Goal: Task Accomplishment & Management: Complete application form

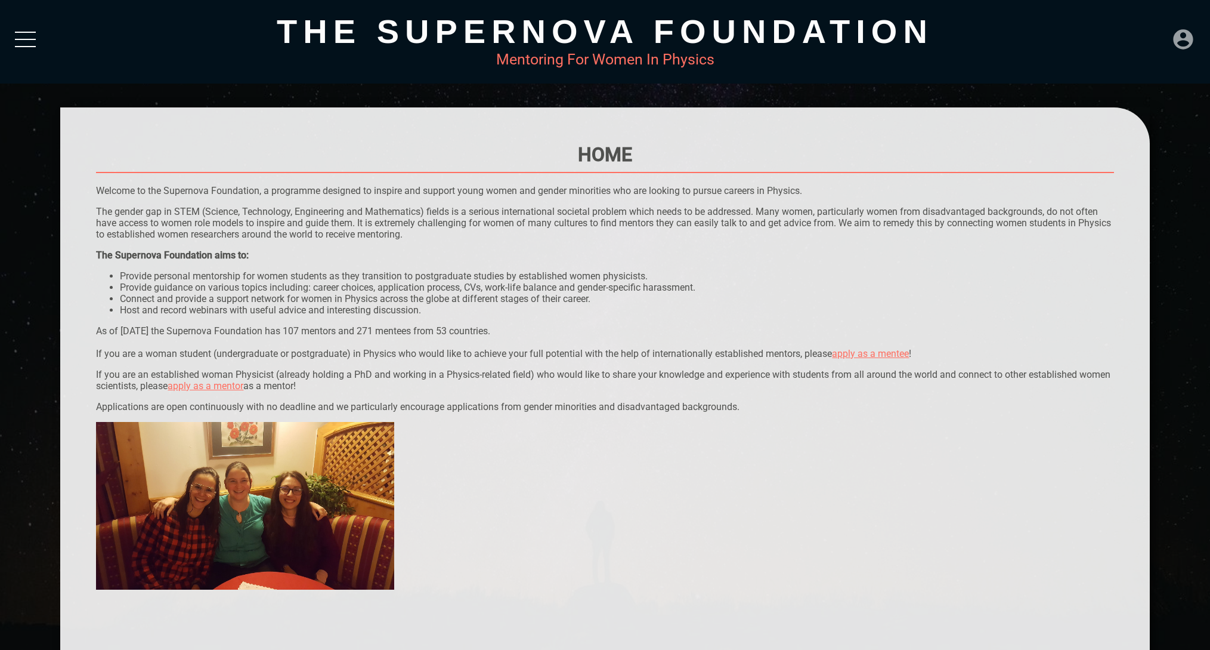
click at [1181, 44] on icon at bounding box center [1184, 39] width 24 height 24
click at [1147, 36] on div "LOGIN" at bounding box center [1143, 35] width 39 height 23
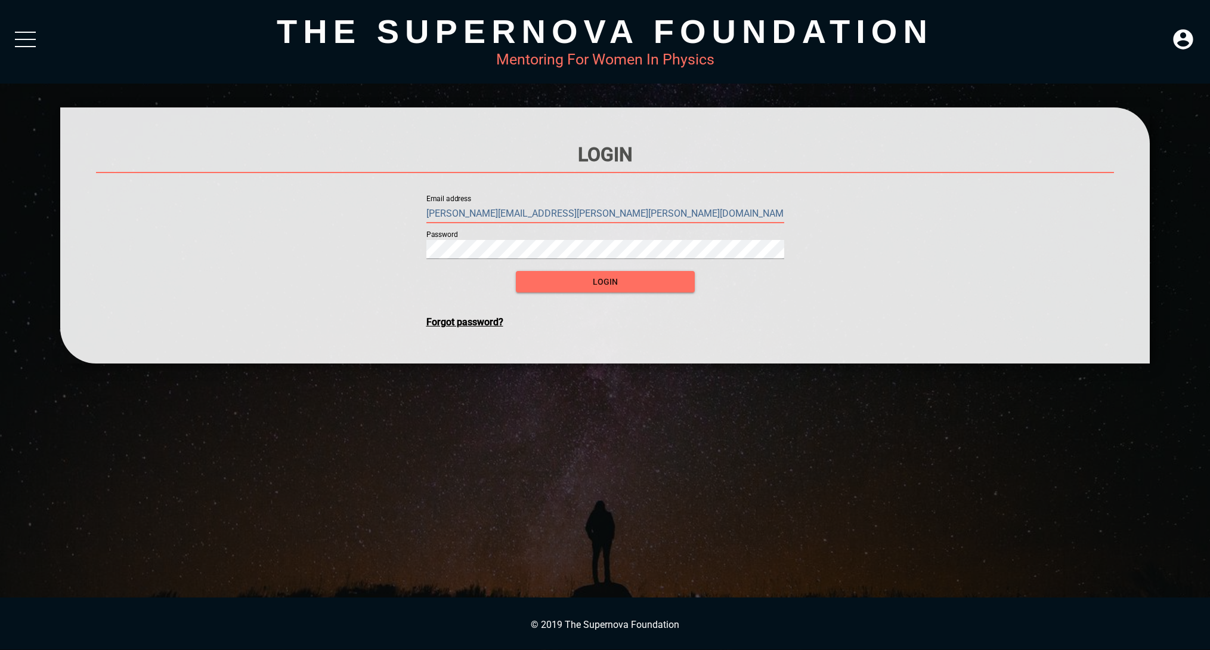
click at [589, 208] on input "[PERSON_NAME][EMAIL_ADDRESS][PERSON_NAME][PERSON_NAME][DOMAIN_NAME]" at bounding box center [605, 213] width 358 height 19
click at [582, 285] on span "login" at bounding box center [606, 281] width 160 height 15
click at [620, 287] on span "login" at bounding box center [606, 281] width 160 height 15
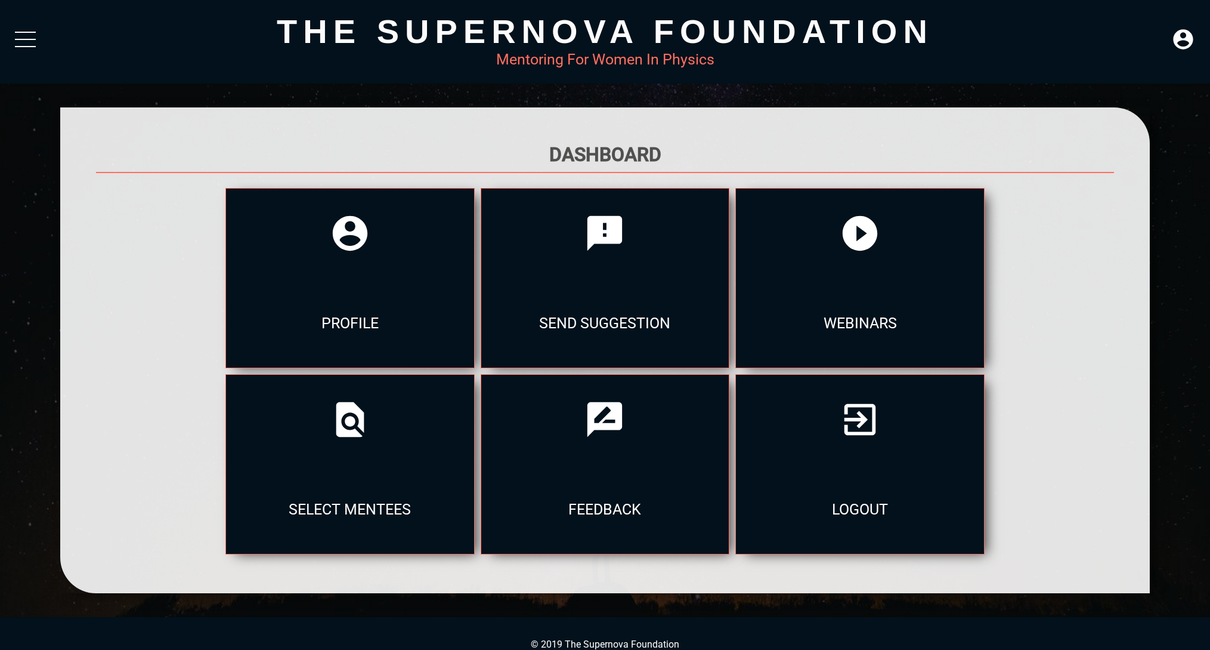
click at [127, 583] on div at bounding box center [604, 350] width 1089 height 486
click at [363, 451] on div at bounding box center [350, 419] width 248 height 89
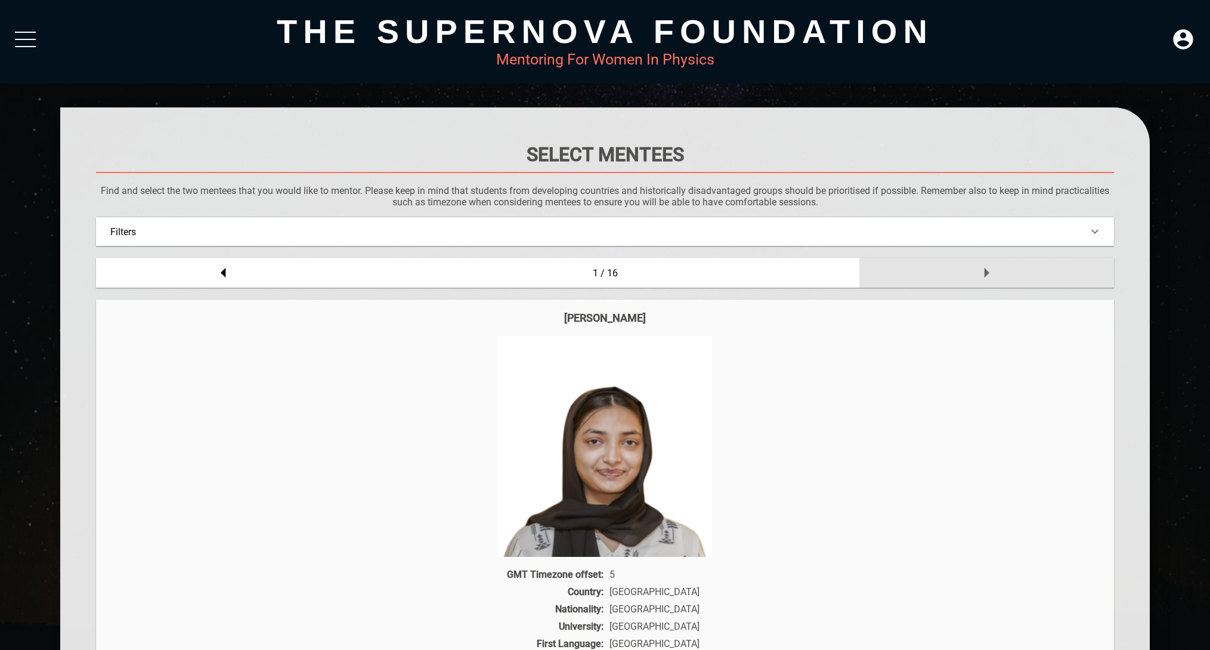
click at [976, 270] on icon at bounding box center [987, 273] width 24 height 24
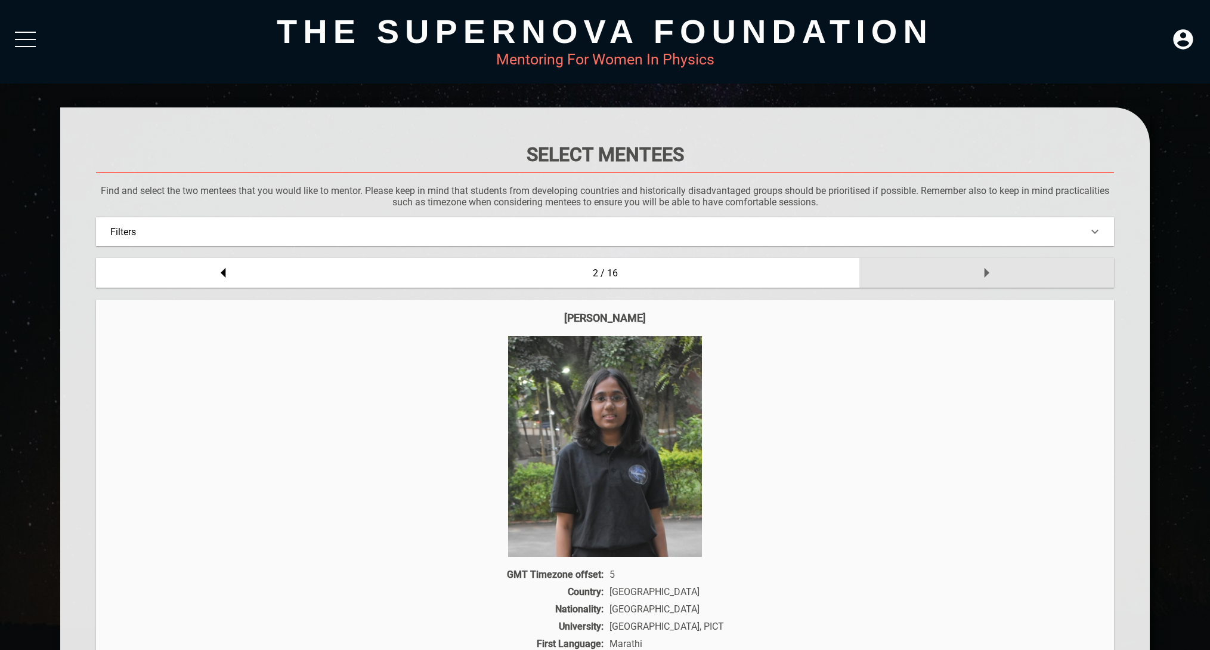
click at [975, 270] on icon at bounding box center [987, 273] width 24 height 24
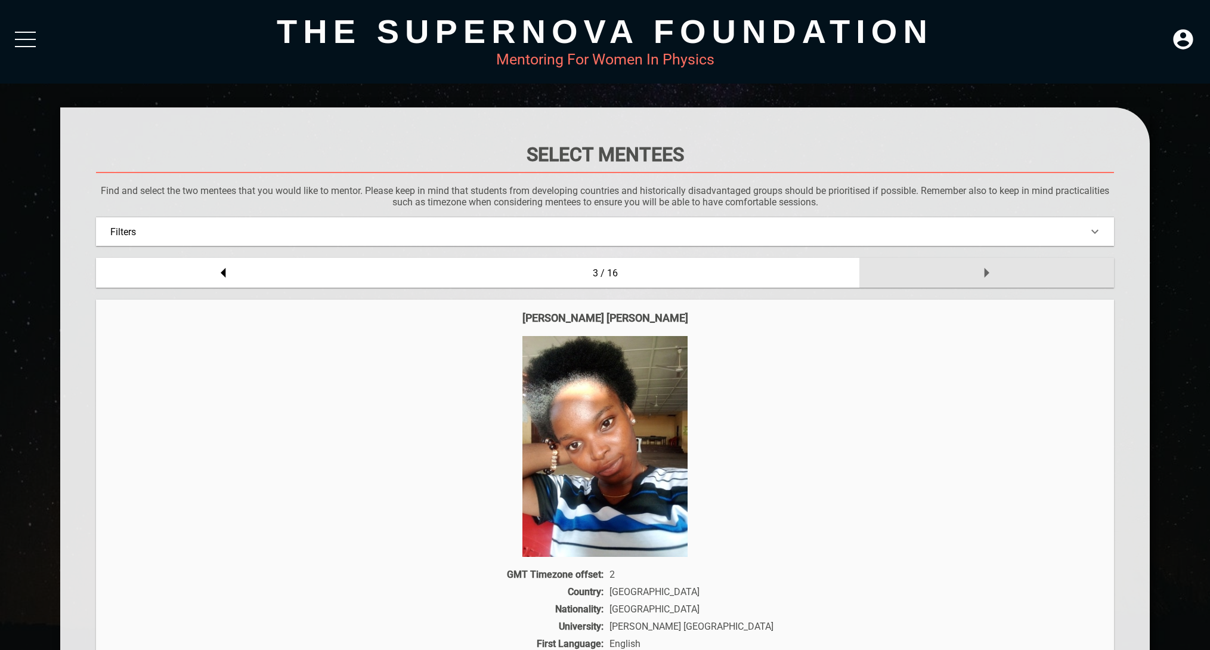
click at [975, 270] on icon at bounding box center [987, 273] width 24 height 24
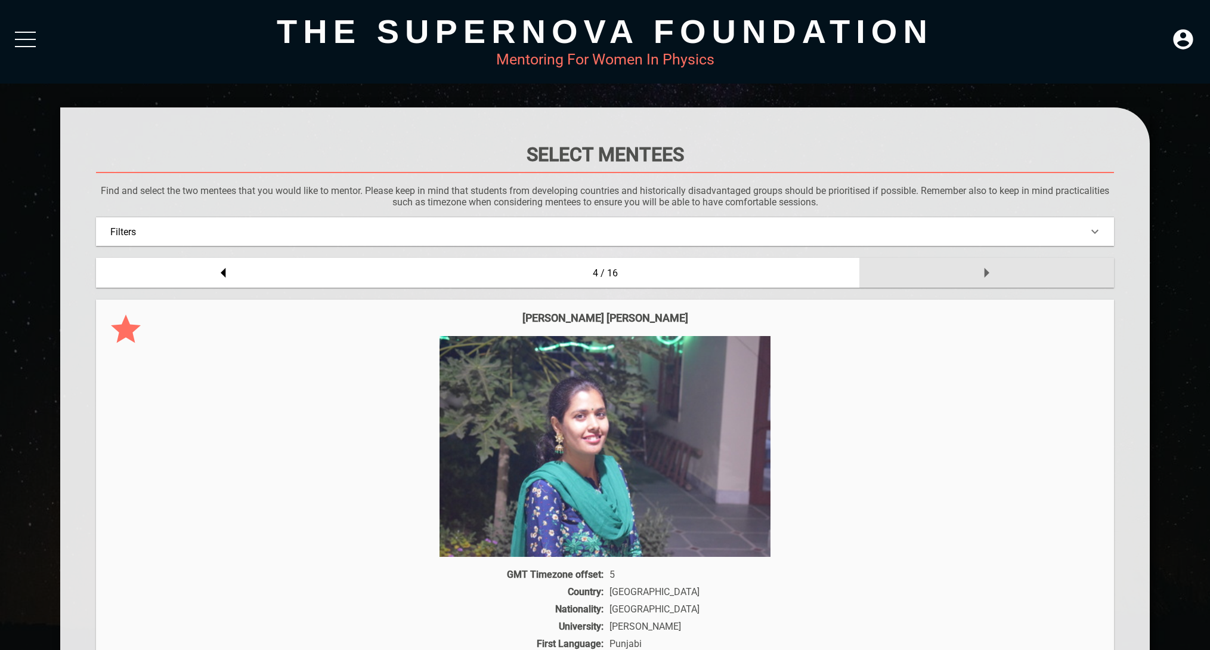
click at [975, 270] on div at bounding box center [987, 273] width 255 height 30
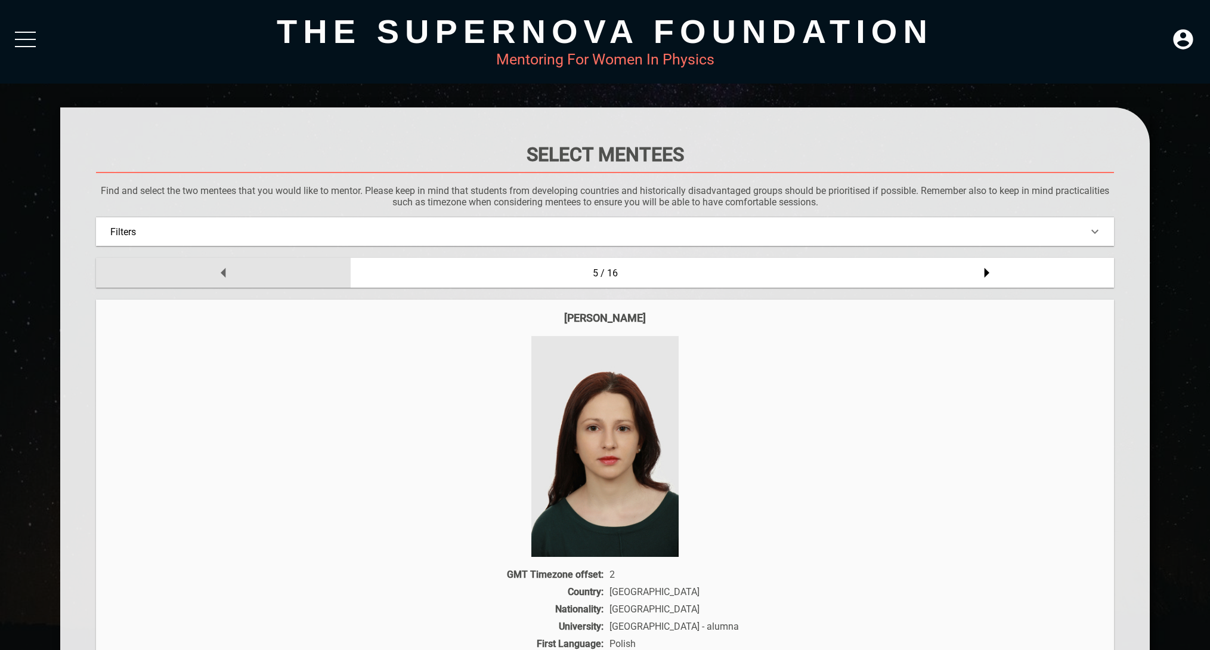
click at [239, 272] on div at bounding box center [223, 273] width 255 height 30
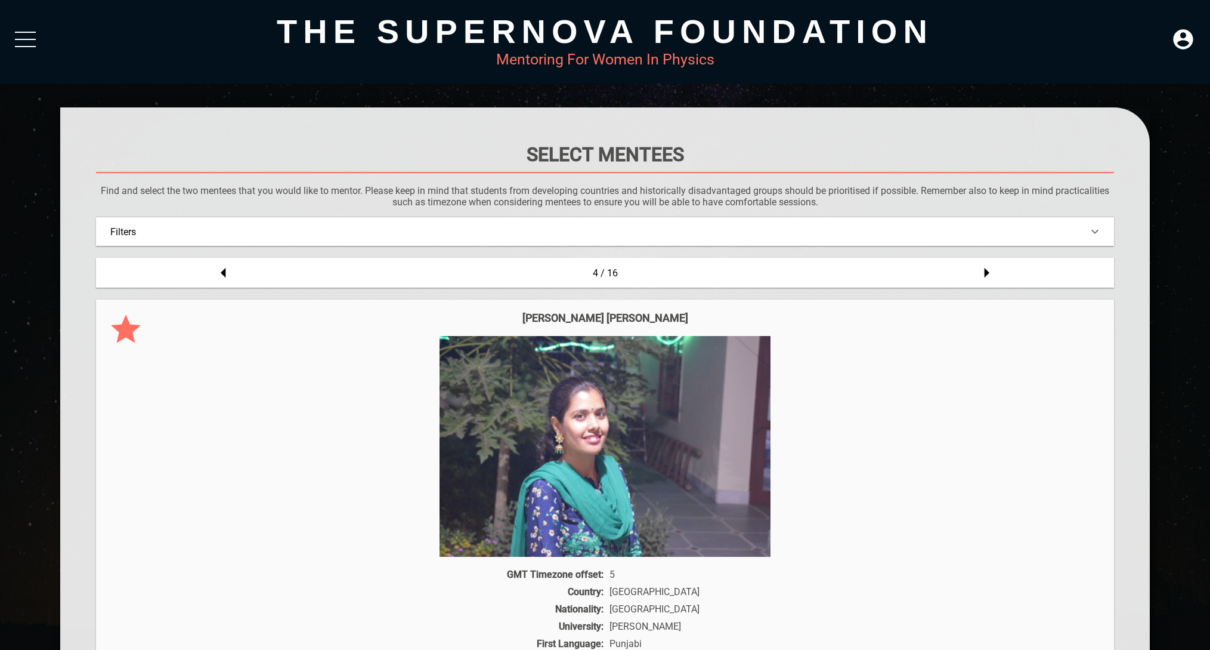
click at [123, 332] on icon at bounding box center [126, 328] width 30 height 29
click at [124, 332] on icon at bounding box center [126, 328] width 30 height 29
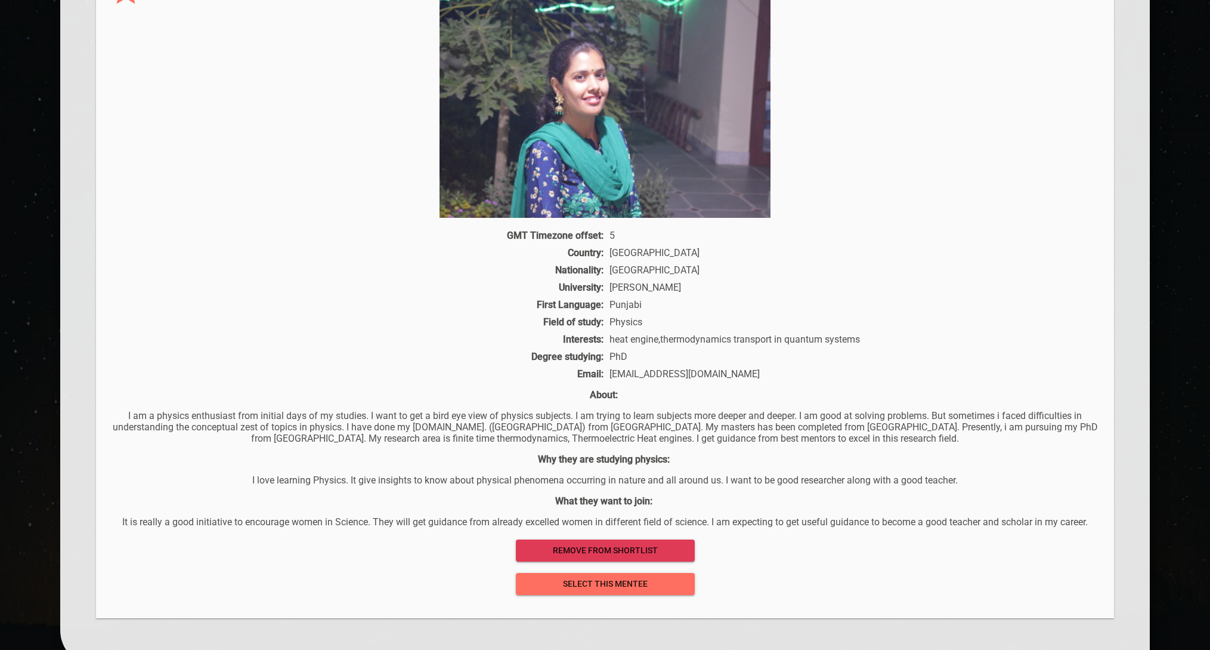
scroll to position [412, 0]
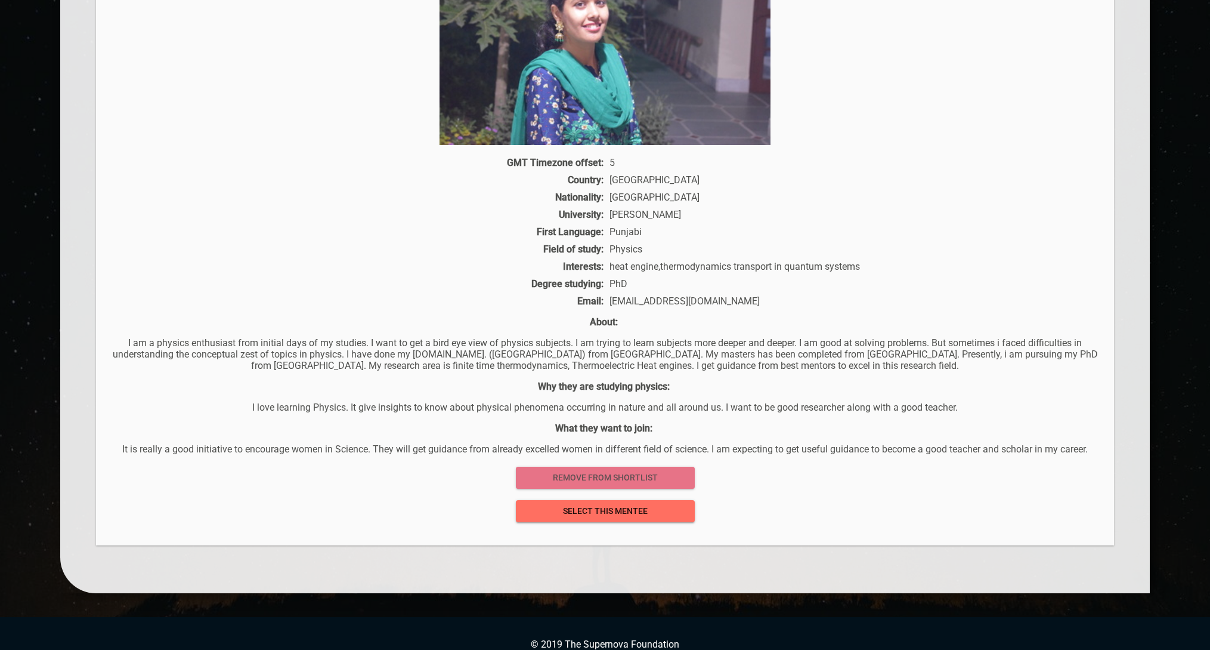
click at [616, 478] on span "remove from shortlist" at bounding box center [606, 477] width 160 height 15
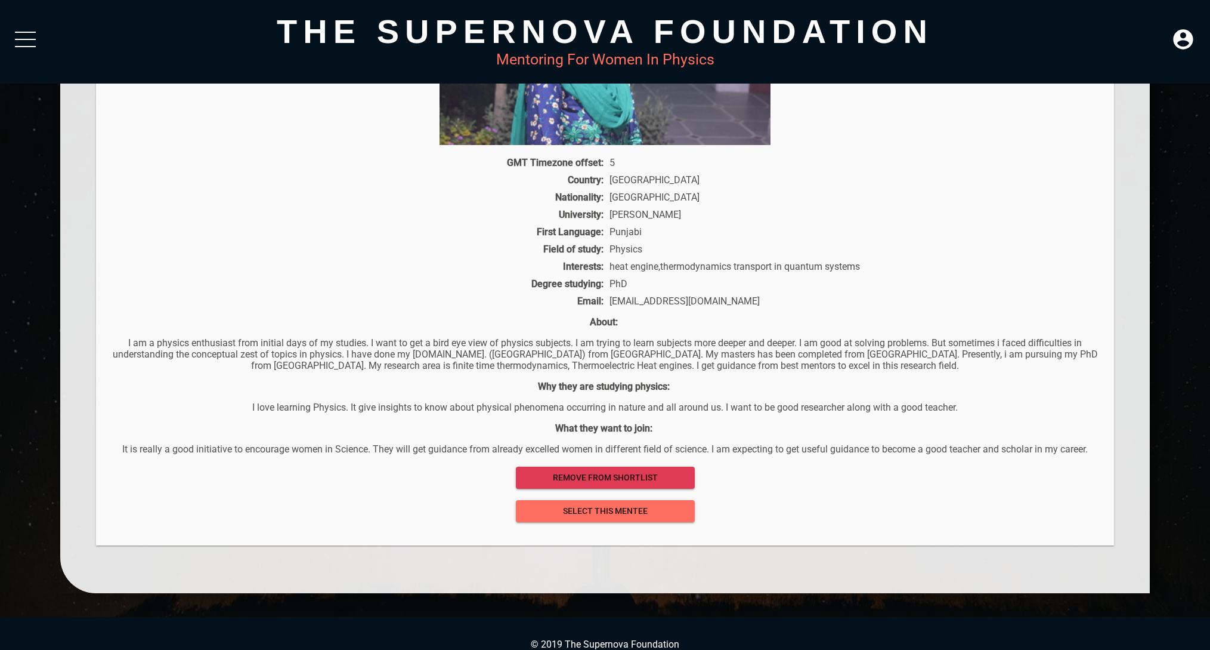
scroll to position [165, 0]
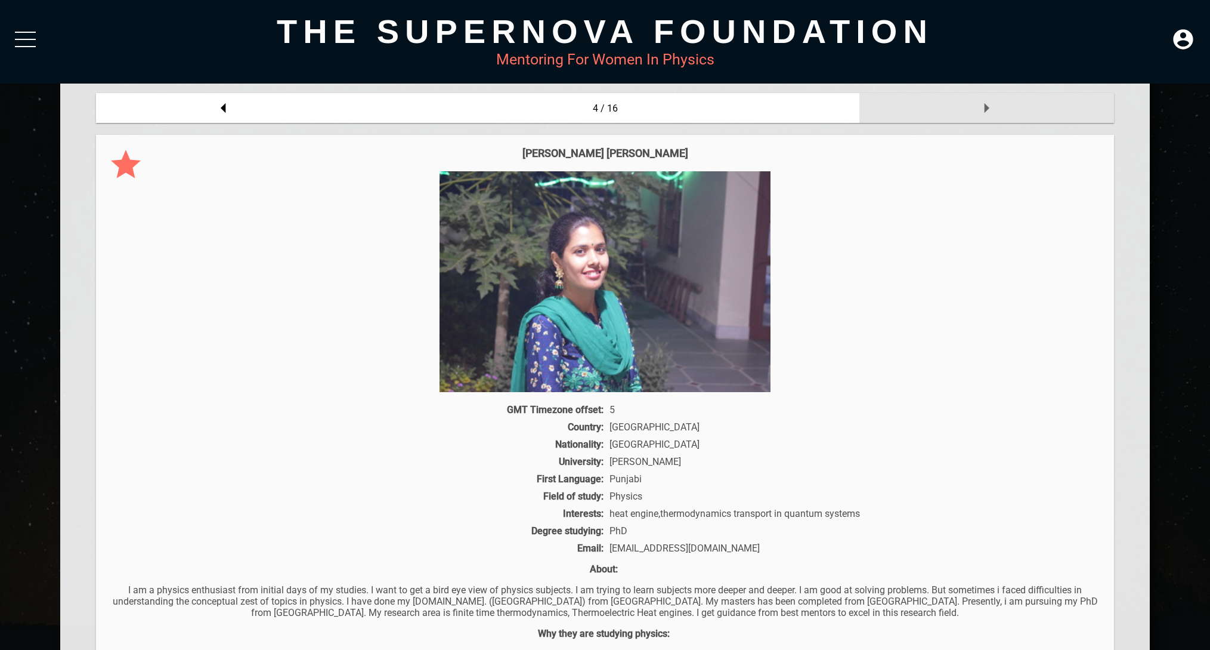
click at [969, 108] on div at bounding box center [987, 108] width 255 height 30
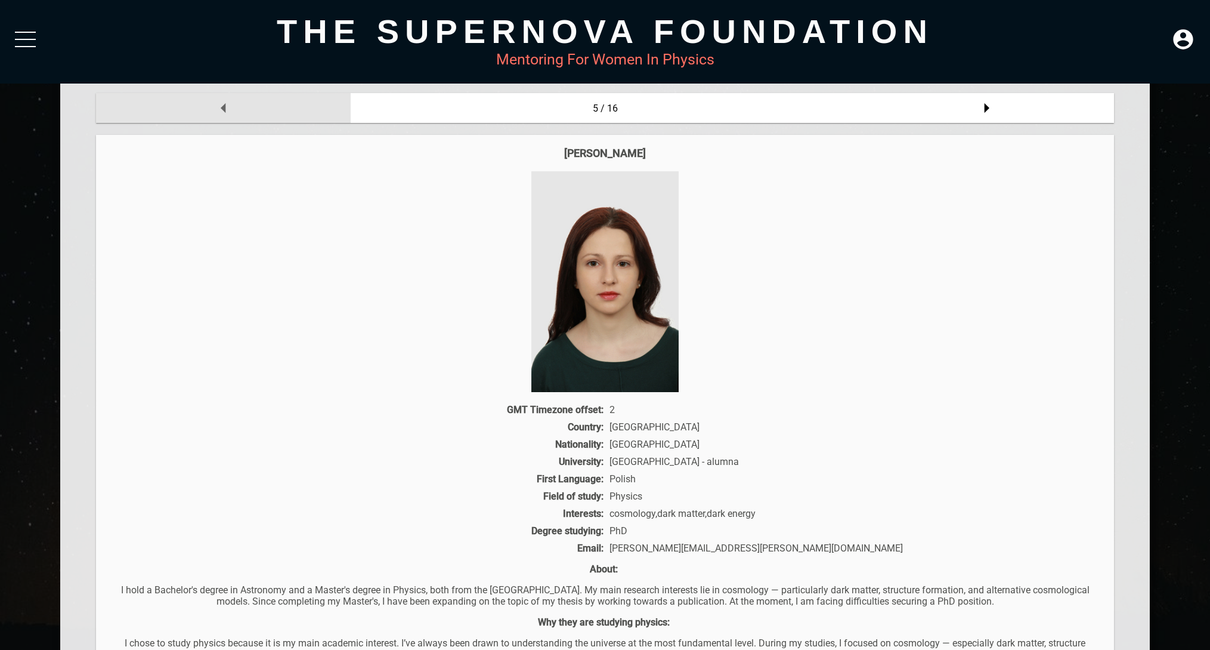
click at [190, 108] on div at bounding box center [223, 108] width 255 height 30
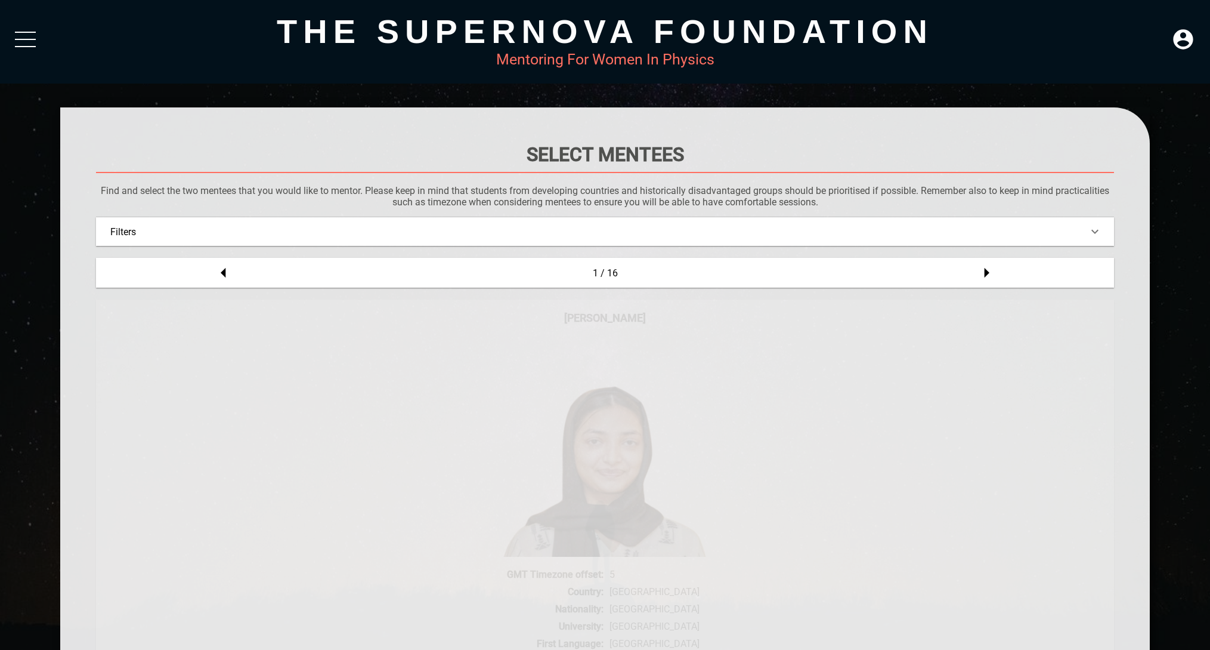
click at [469, 231] on div "Filters" at bounding box center [604, 231] width 989 height 11
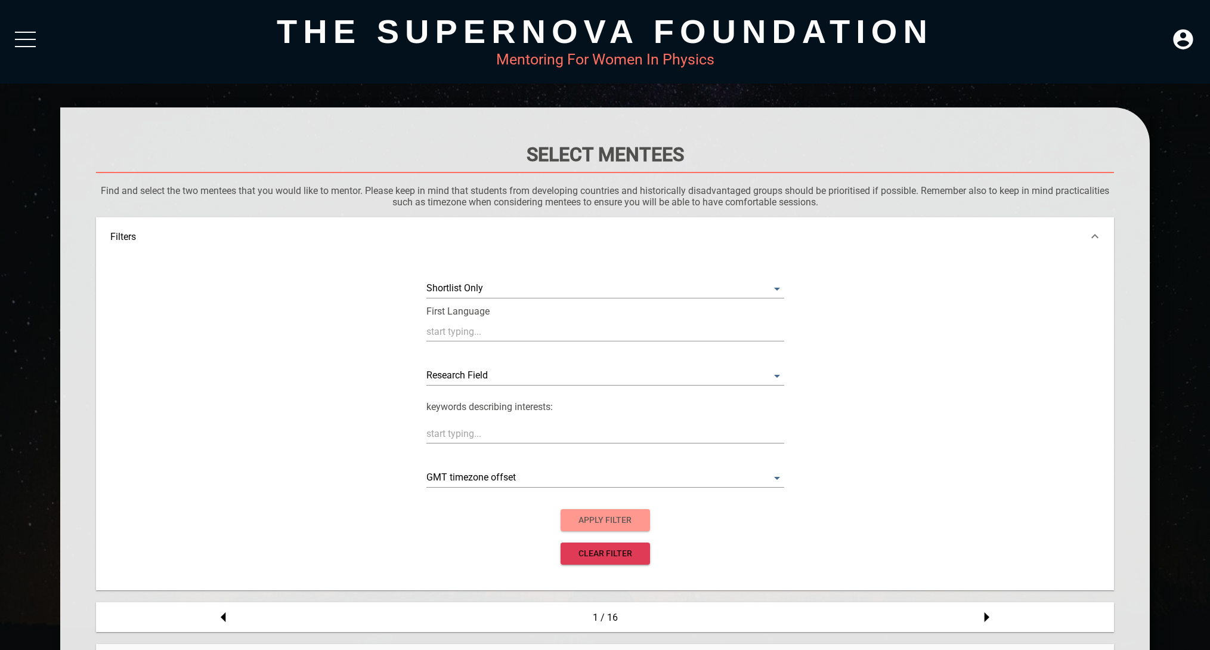
click at [594, 523] on span "apply filter" at bounding box center [605, 519] width 70 height 15
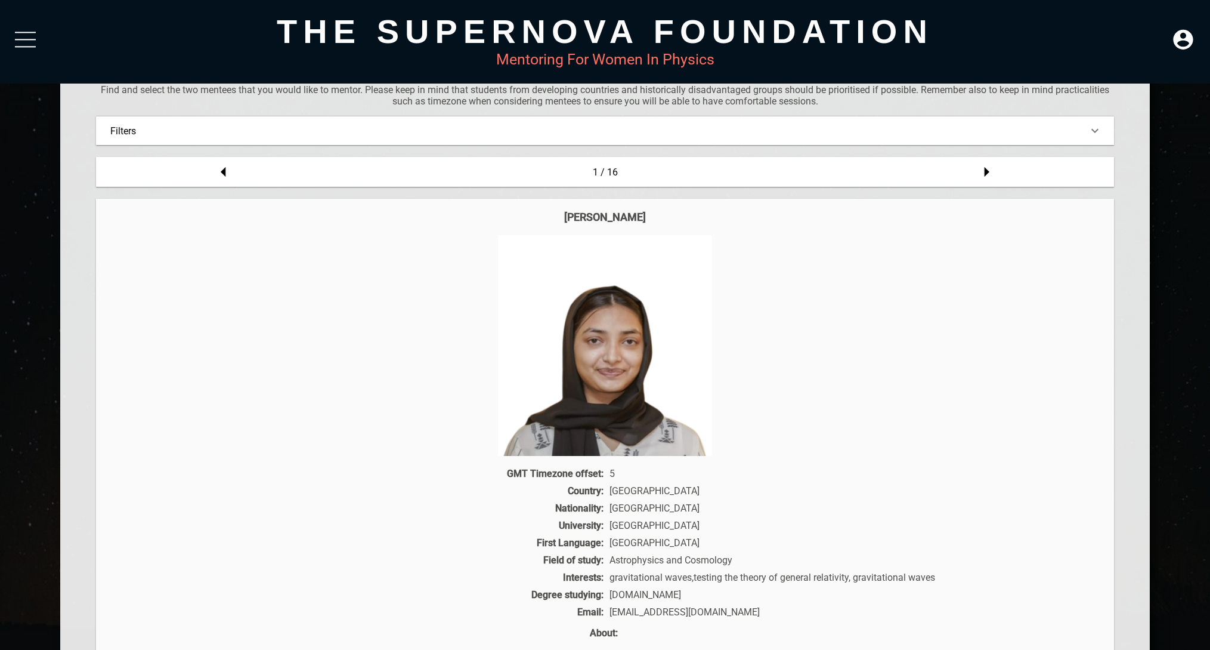
scroll to position [5, 0]
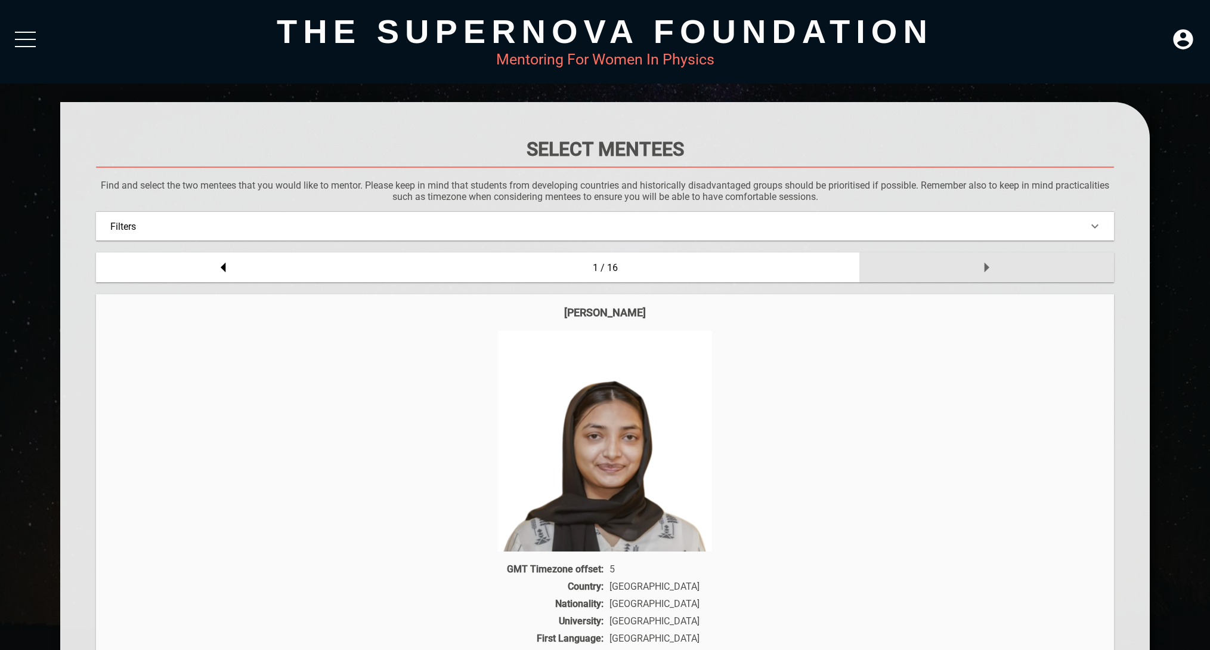
click at [985, 269] on icon at bounding box center [987, 267] width 5 height 10
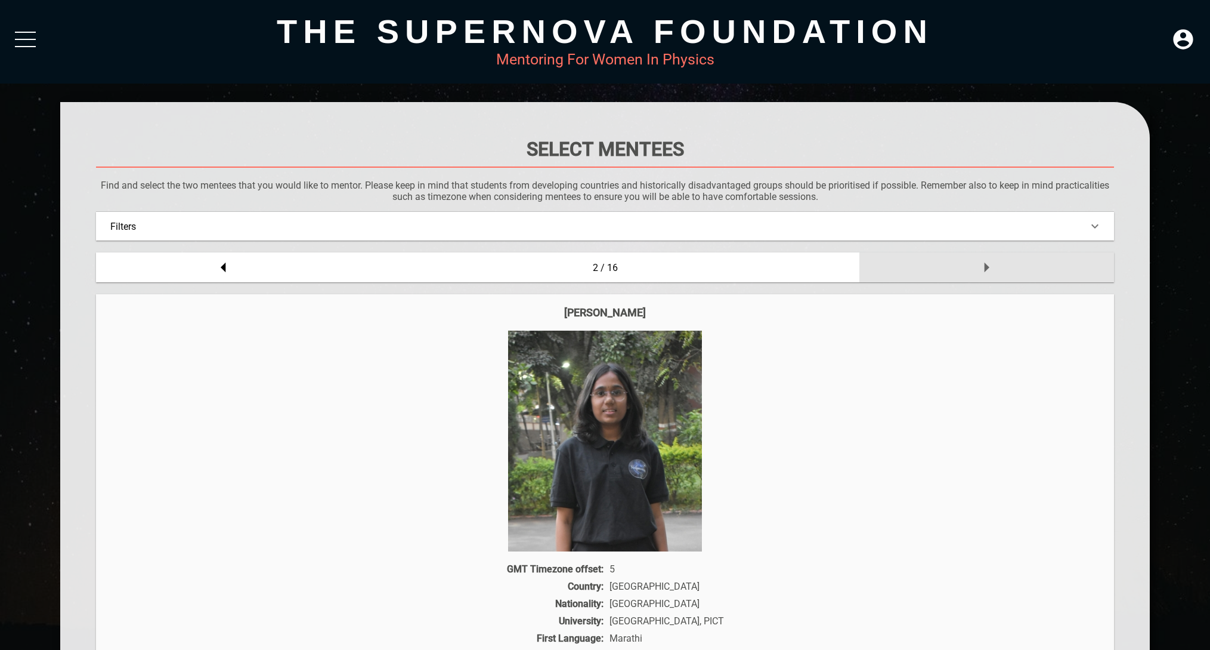
click at [966, 270] on div at bounding box center [987, 267] width 255 height 30
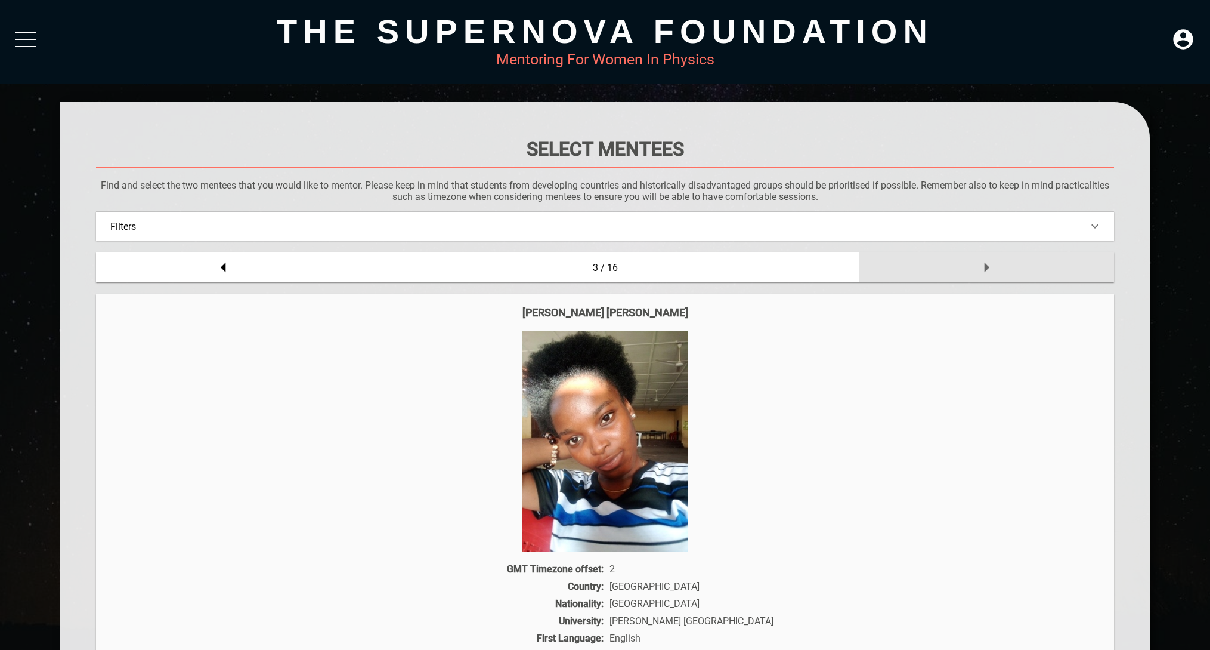
click at [966, 270] on div at bounding box center [987, 267] width 255 height 30
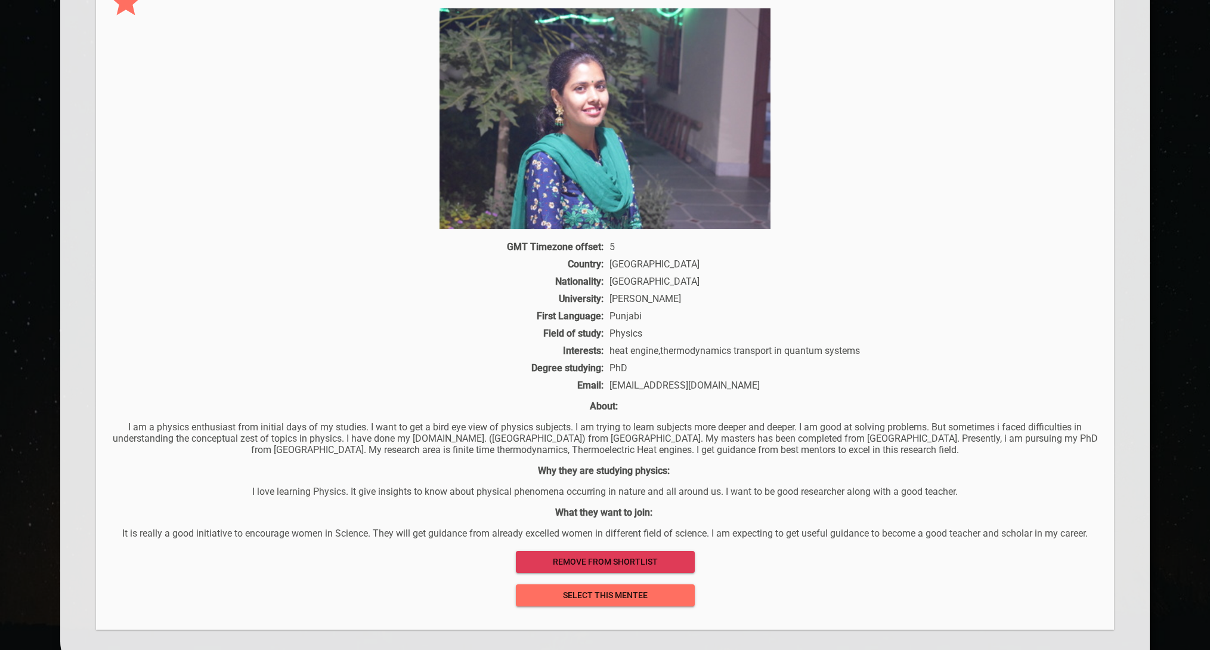
scroll to position [335, 0]
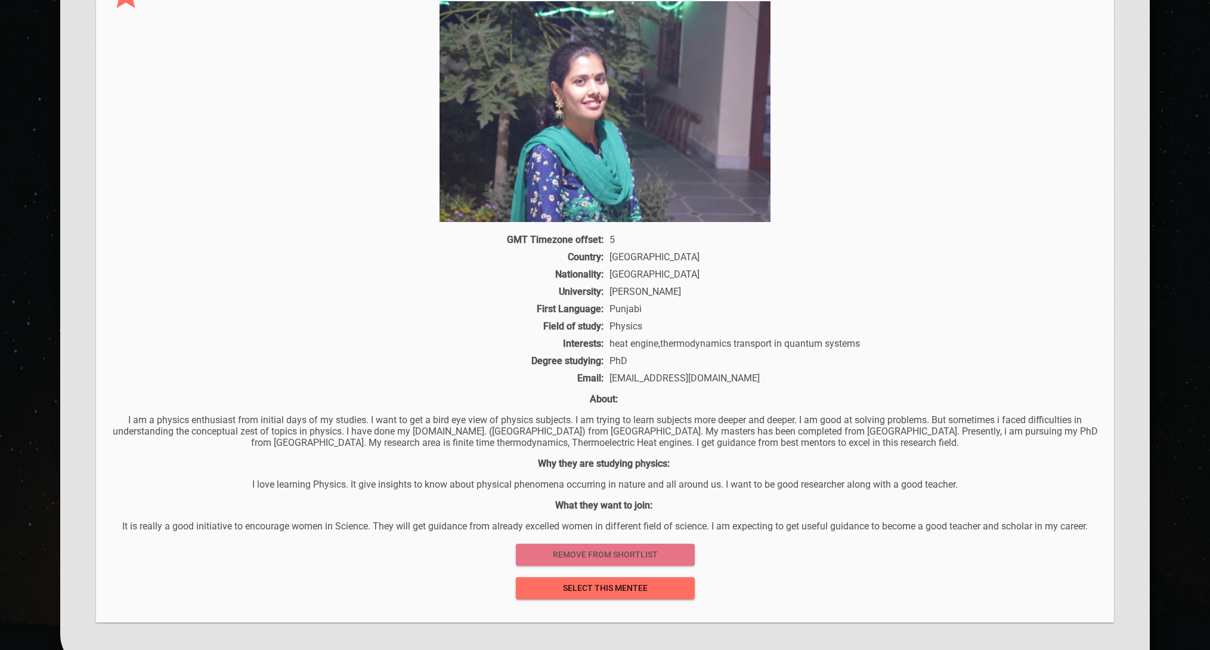
click at [567, 558] on span "remove from shortlist" at bounding box center [606, 554] width 160 height 15
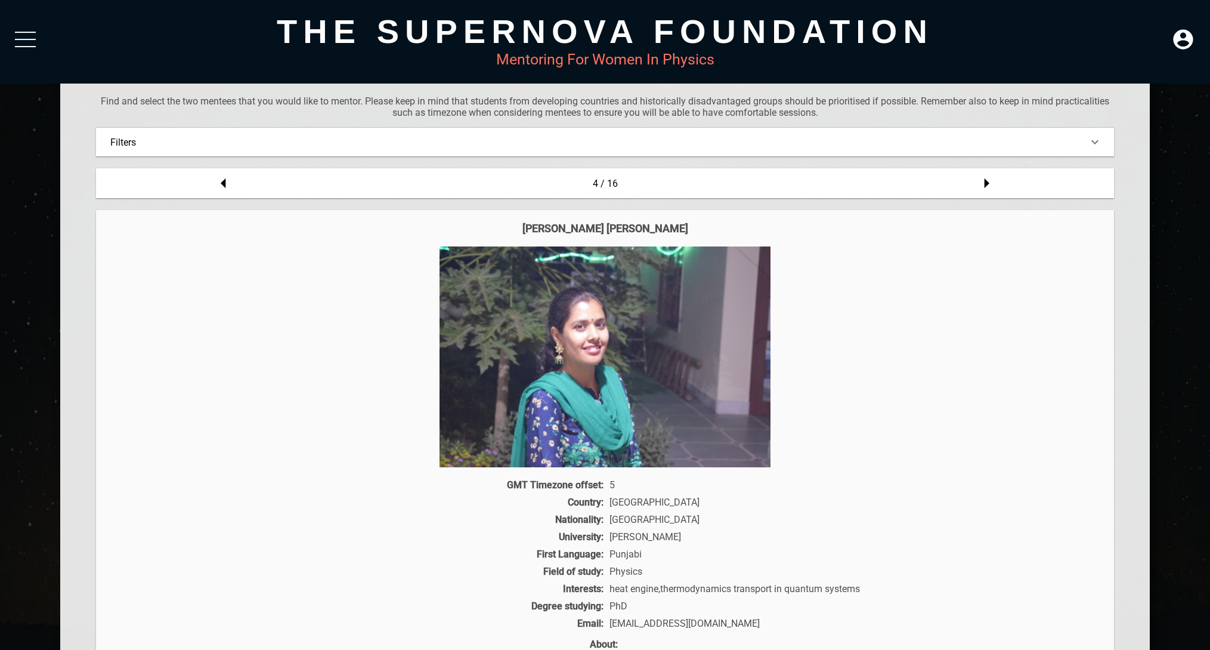
scroll to position [5, 0]
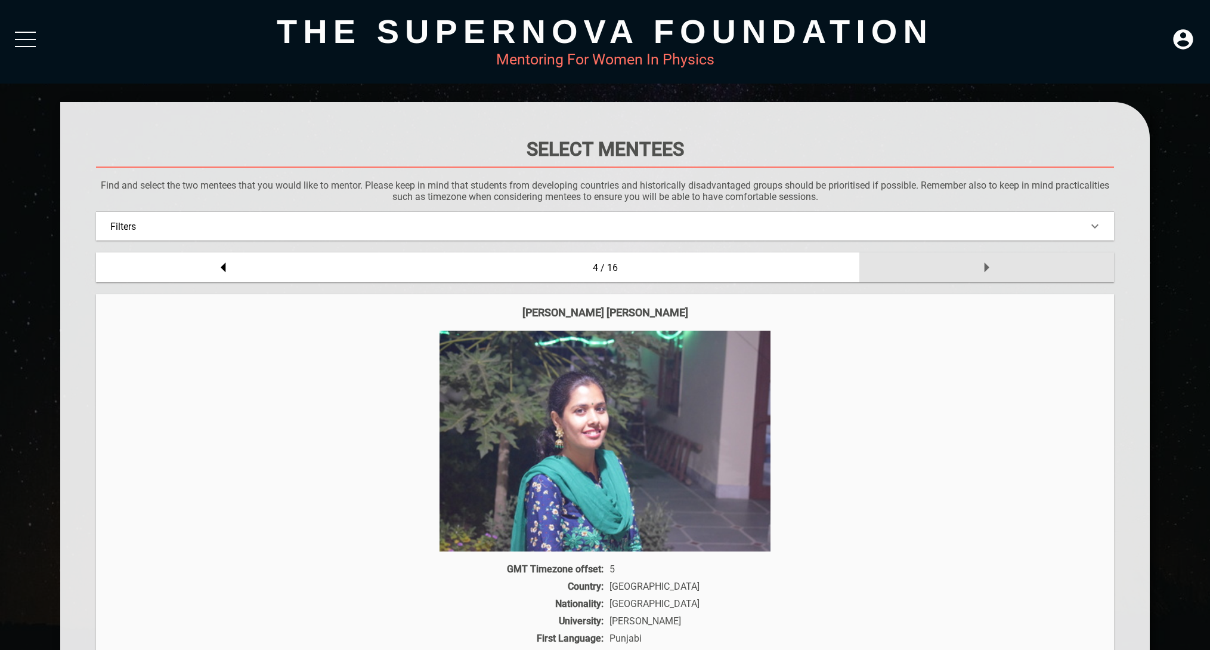
click at [942, 279] on div at bounding box center [987, 267] width 255 height 30
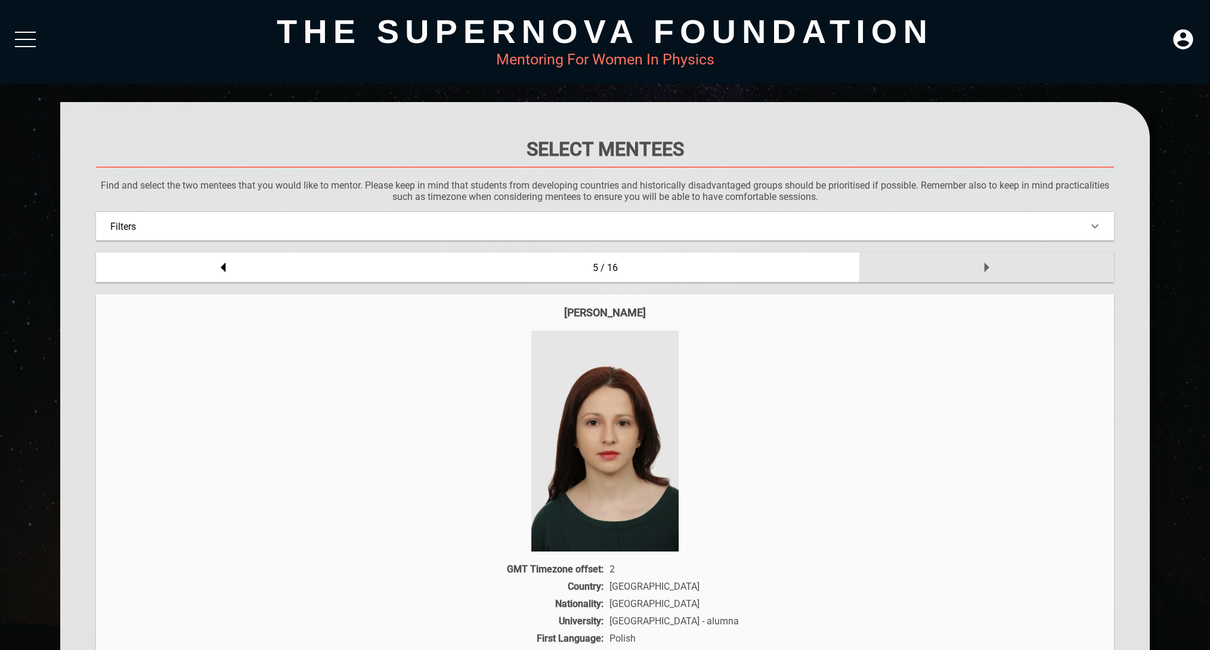
click at [942, 279] on div at bounding box center [987, 267] width 255 height 30
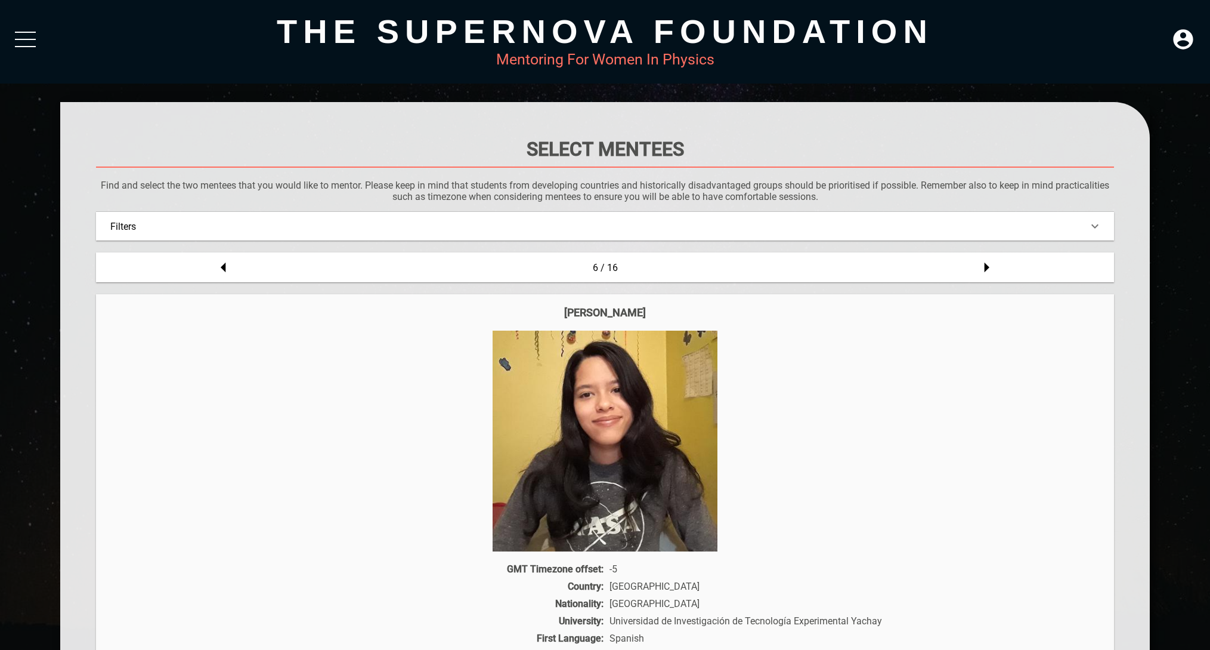
click at [929, 283] on div "Select Mentees Find and select the two mentees that you would like to mentor. P…" at bounding box center [605, 590] width 1018 height 904
click at [942, 274] on div at bounding box center [987, 267] width 255 height 30
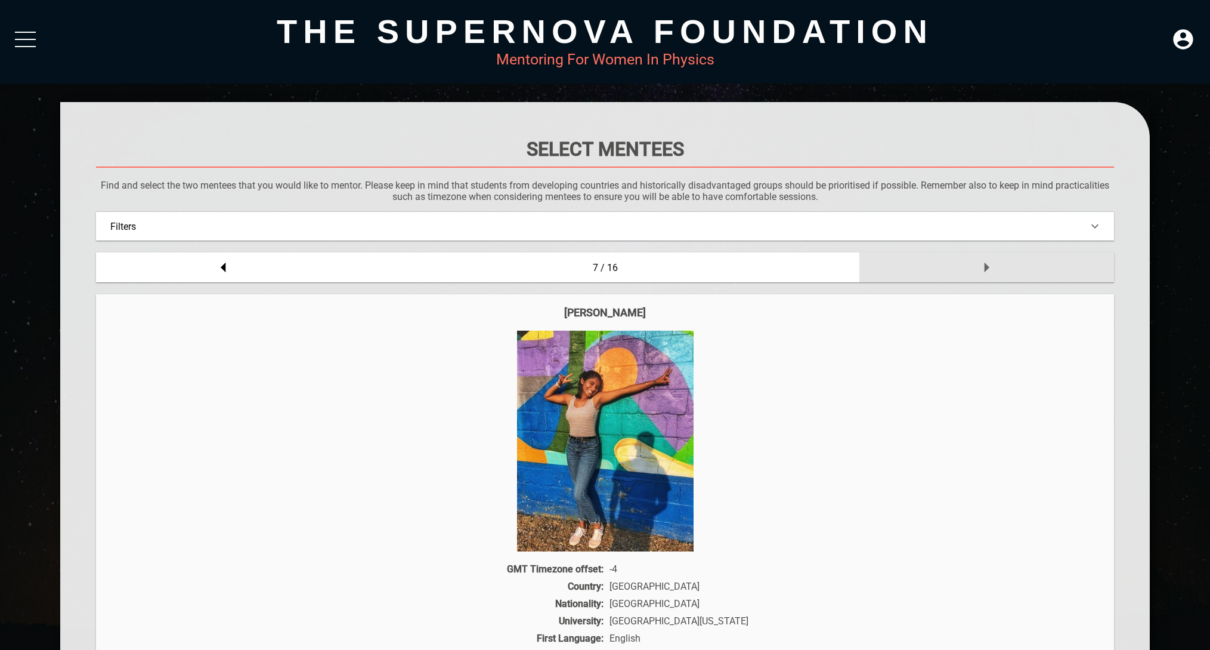
click at [955, 270] on div at bounding box center [987, 267] width 255 height 30
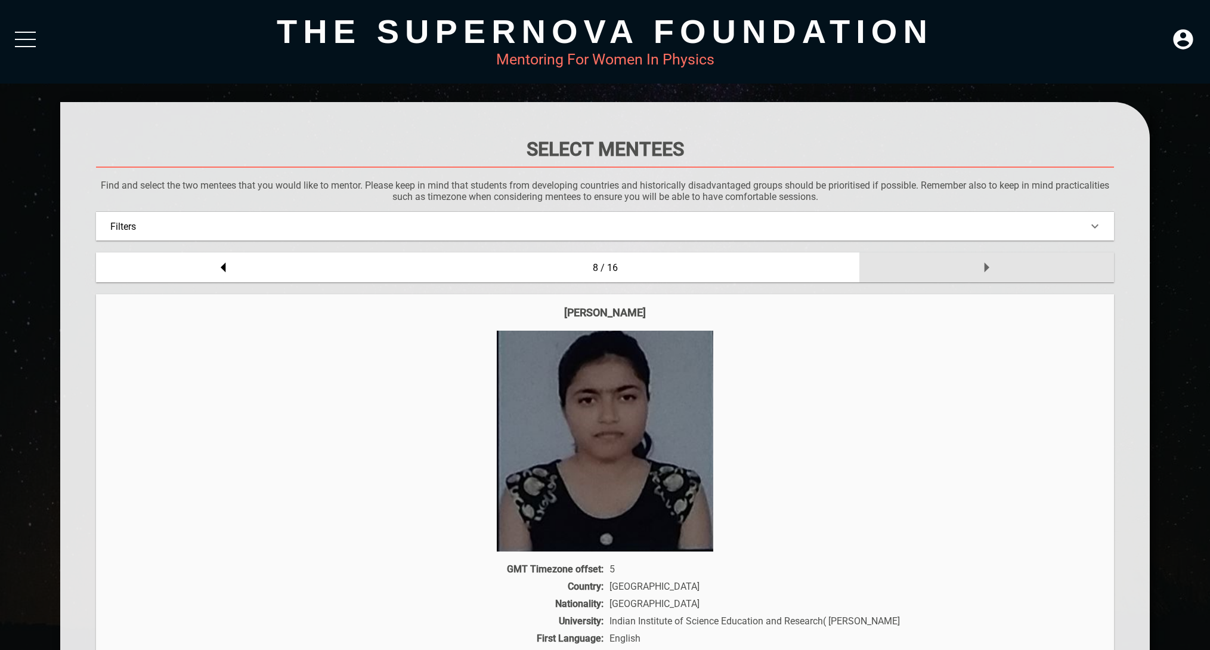
click at [955, 270] on div at bounding box center [987, 267] width 255 height 30
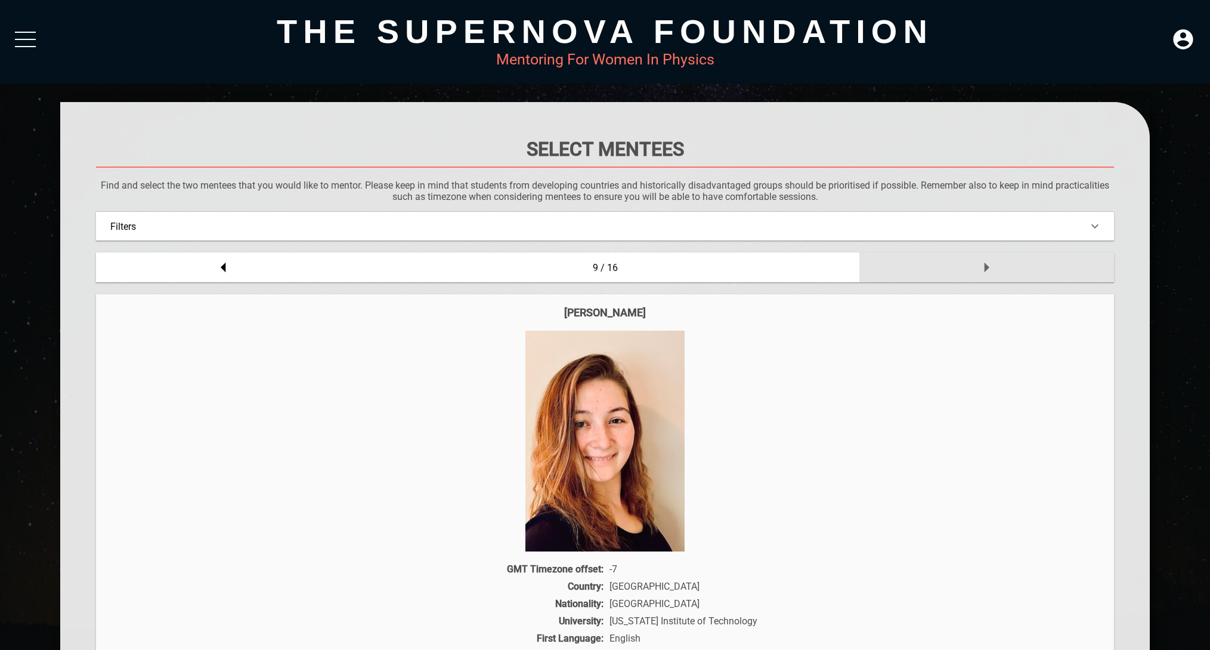
click at [955, 270] on div at bounding box center [987, 267] width 255 height 30
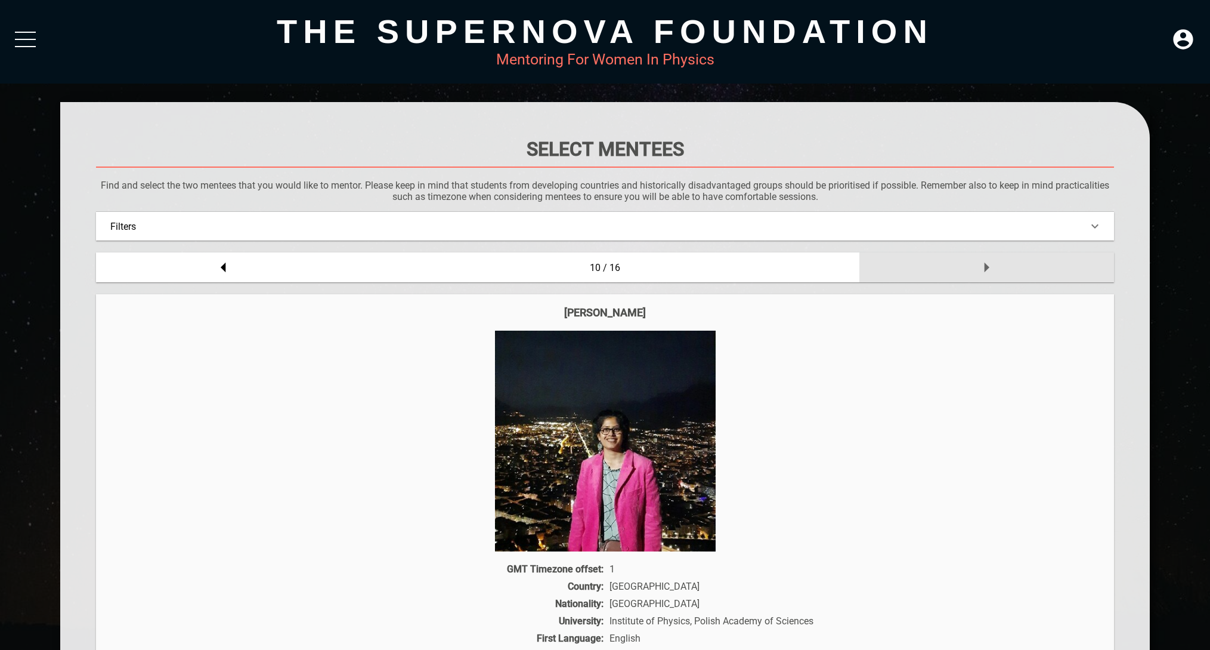
click at [955, 270] on div at bounding box center [987, 267] width 255 height 30
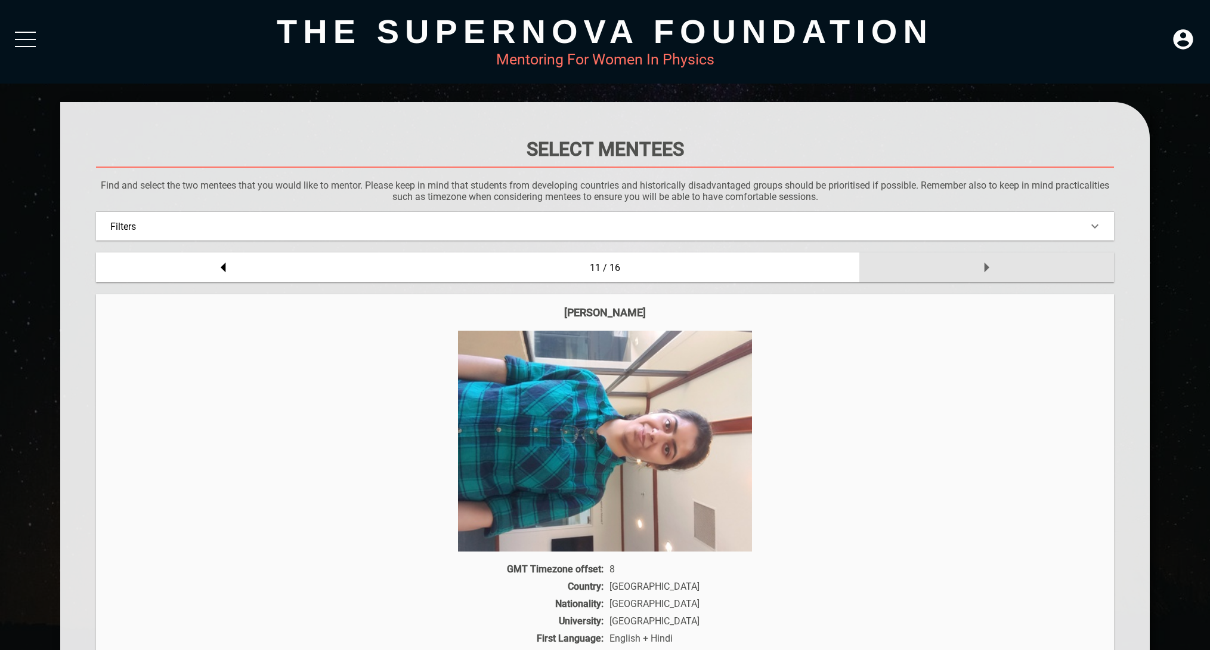
click at [955, 270] on div at bounding box center [987, 267] width 255 height 30
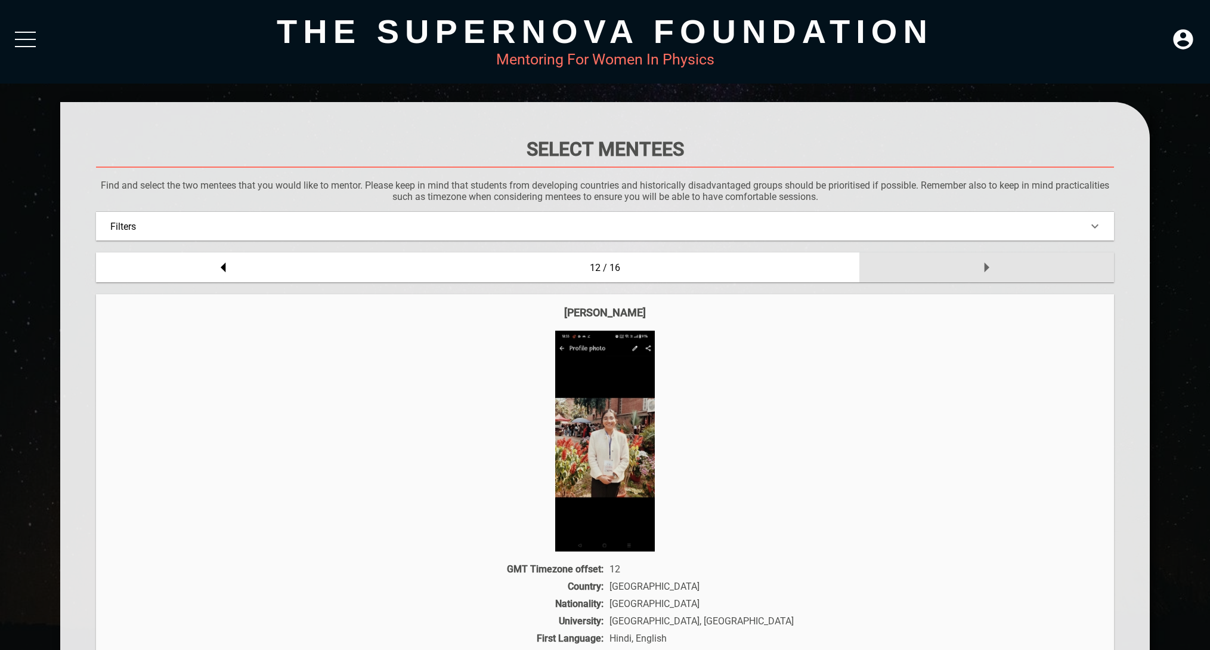
click at [955, 270] on div at bounding box center [987, 267] width 255 height 30
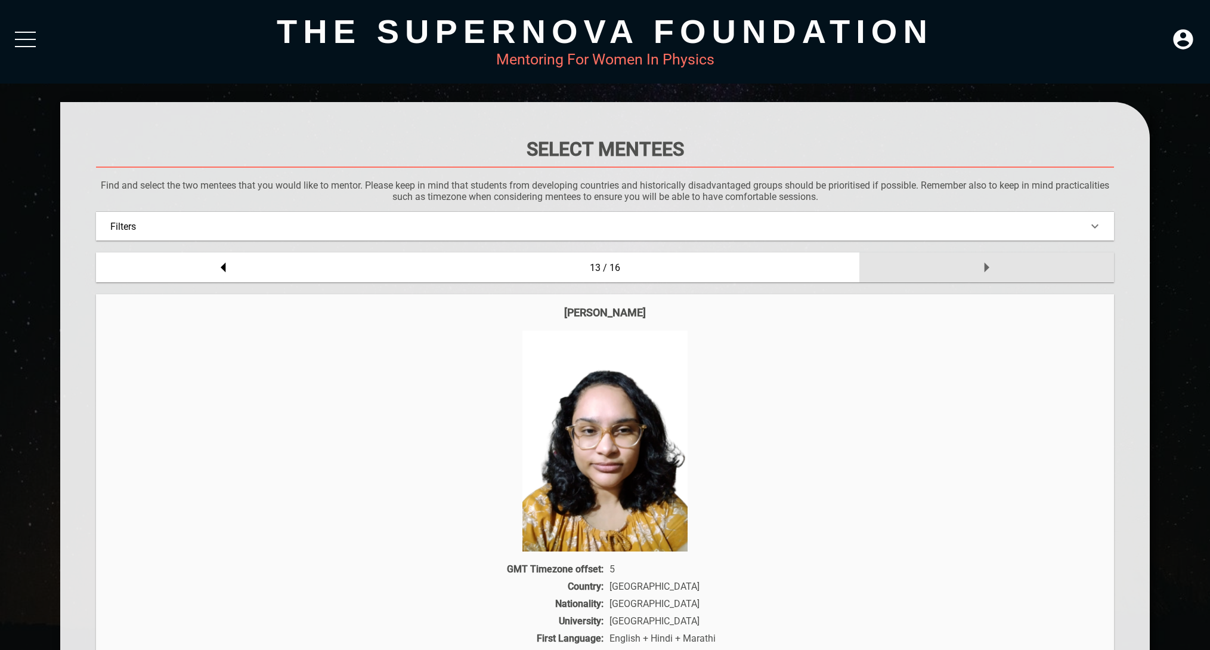
click at [955, 270] on div at bounding box center [987, 267] width 255 height 30
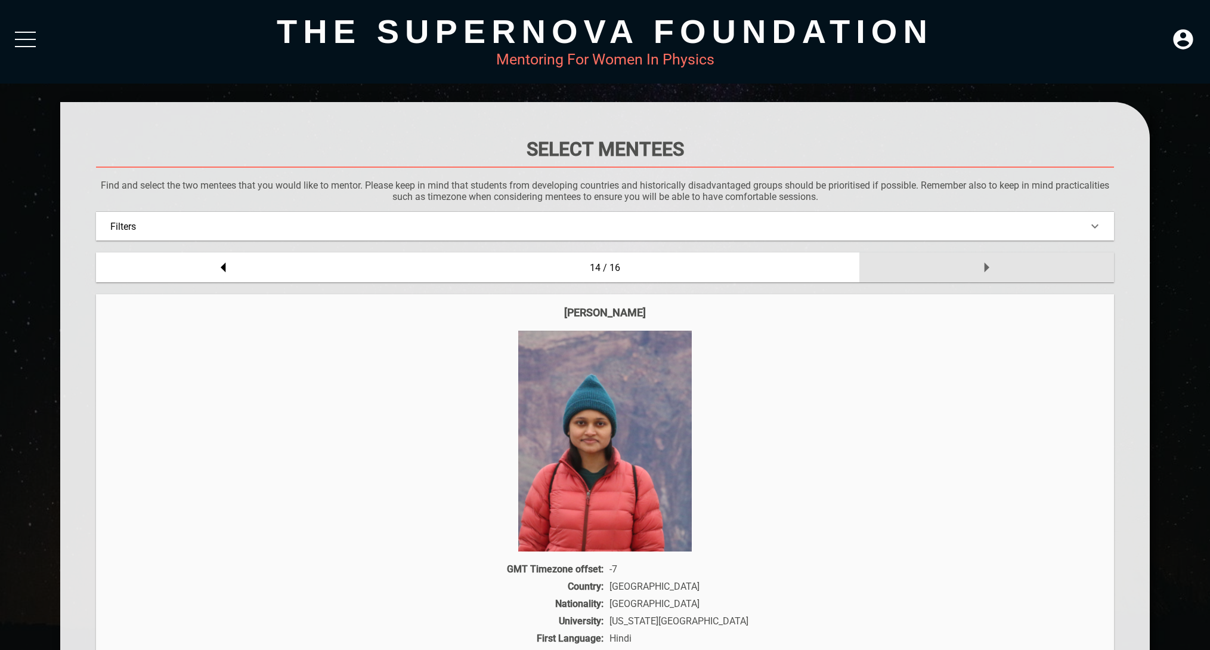
click at [955, 270] on div at bounding box center [987, 267] width 255 height 30
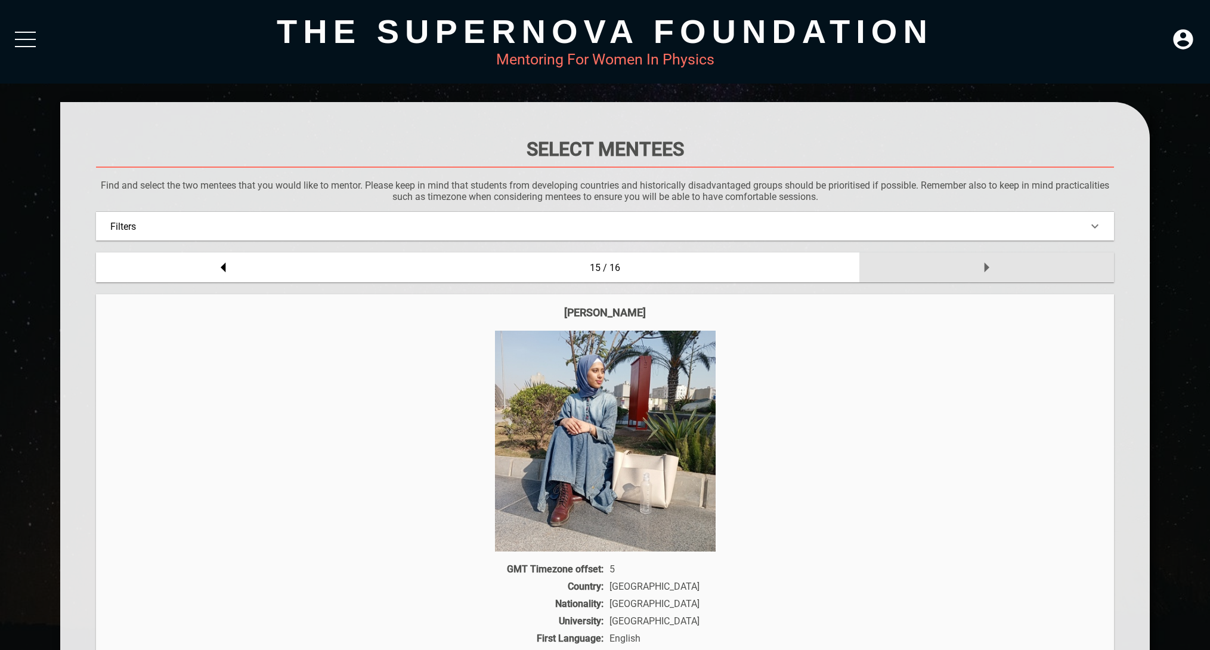
click at [955, 270] on div at bounding box center [987, 267] width 255 height 30
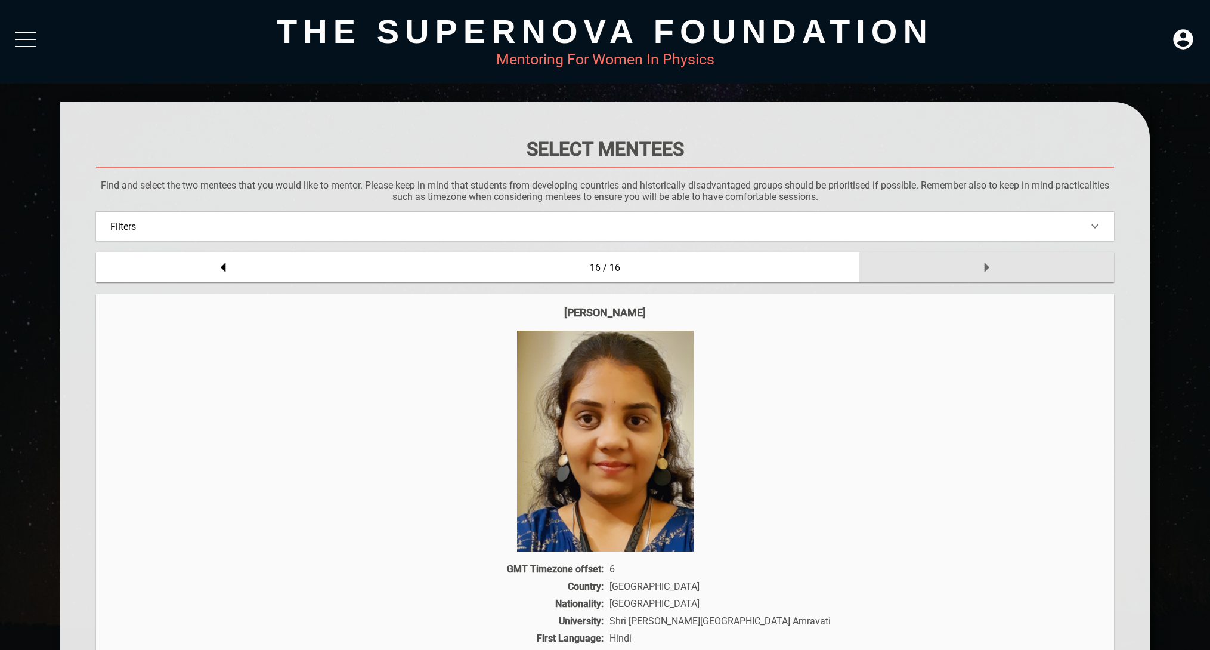
click at [955, 270] on div at bounding box center [987, 267] width 255 height 30
